Goal: Obtain resource: Download file/media

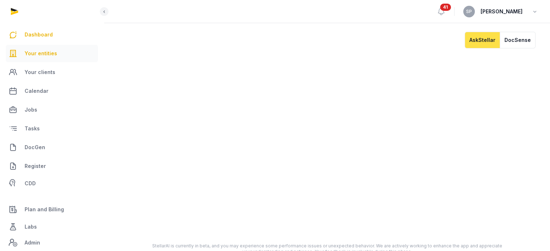
click at [45, 57] on span "Your entities" at bounding box center [41, 53] width 33 height 9
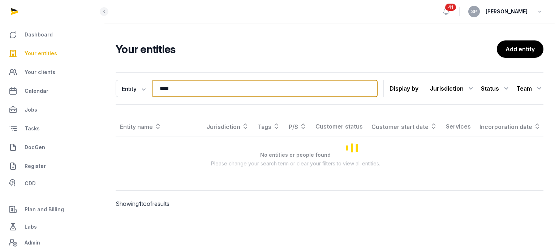
click at [184, 92] on input "****" at bounding box center [264, 88] width 225 height 17
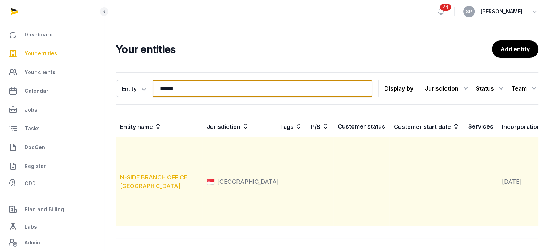
type input "******"
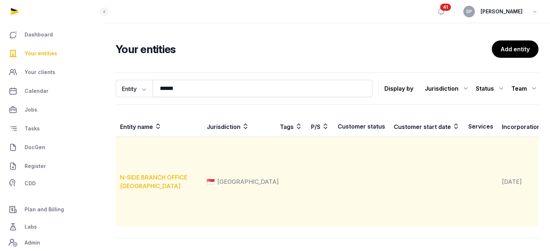
click at [162, 190] on link "N-SIDE BRANCH OFFICE [GEOGRAPHIC_DATA]" at bounding box center [153, 182] width 67 height 16
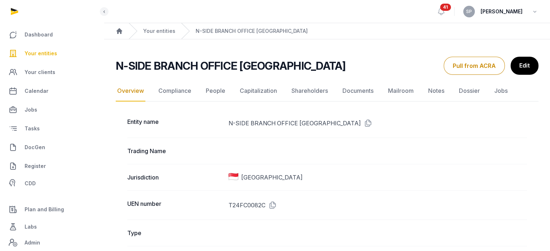
click at [354, 91] on link "Documents" at bounding box center [358, 91] width 34 height 21
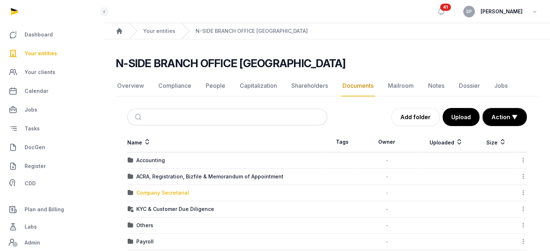
click at [168, 190] on div "Company Secretarial" at bounding box center [162, 192] width 53 height 7
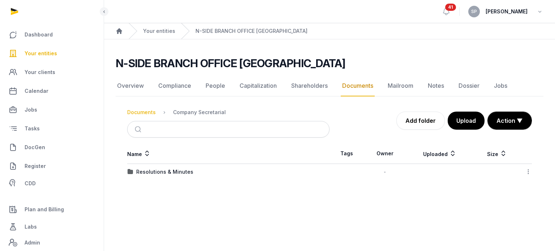
click at [146, 115] on div "Documents" at bounding box center [141, 112] width 29 height 7
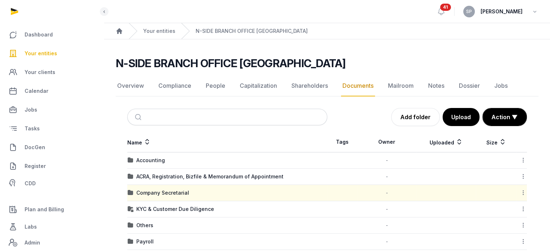
click at [166, 174] on div "ACRA, Registration, Bizfile & Memorandum of Appointment" at bounding box center [209, 176] width 147 height 7
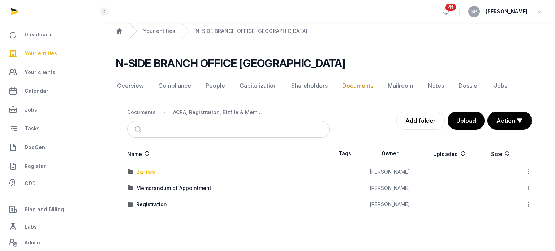
click at [151, 171] on div "Bizfiles" at bounding box center [145, 171] width 19 height 7
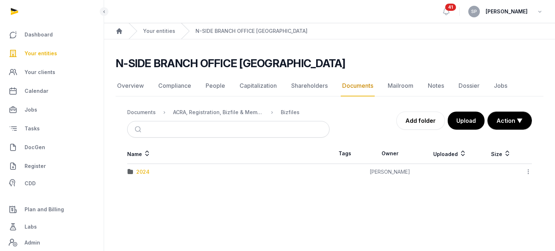
click at [147, 170] on div "2024" at bounding box center [142, 171] width 13 height 7
click at [147, 170] on div "20241121_ACRA_N-SIDE BRANCH_bizfile.pdf" at bounding box center [190, 171] width 109 height 7
